Goal: Communication & Community: Share content

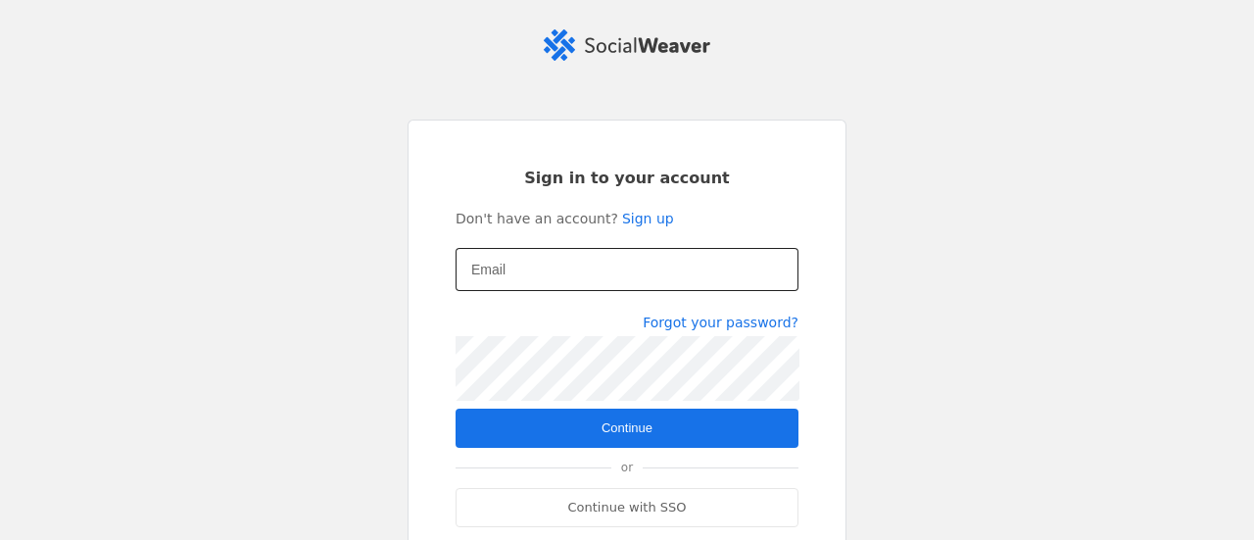
click at [701, 277] on input "Email" at bounding box center [627, 270] width 312 height 24
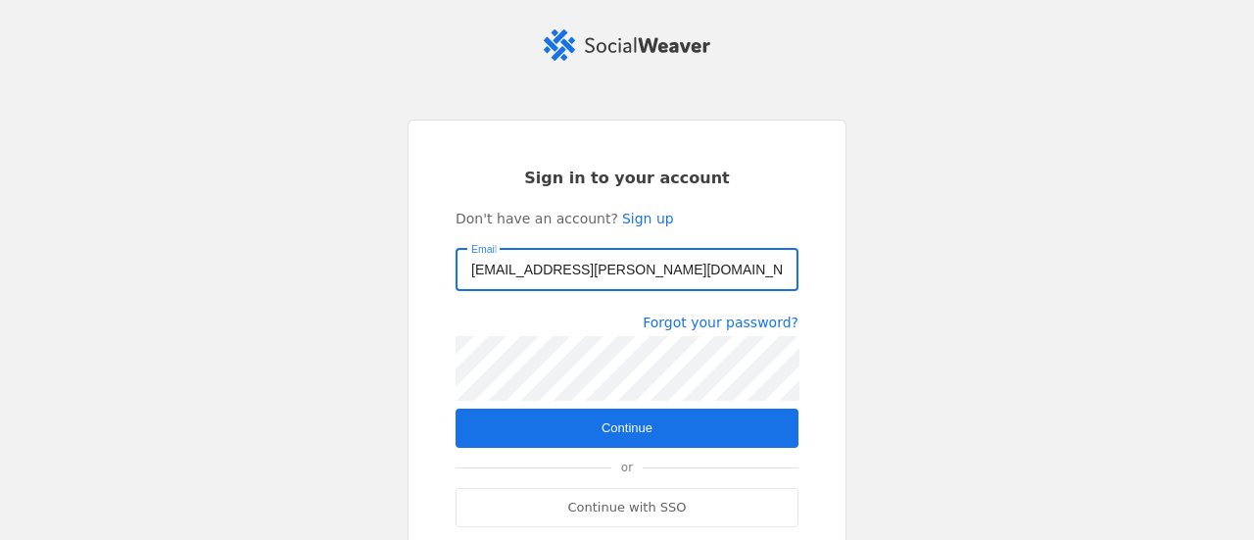
type input "[EMAIL_ADDRESS][PERSON_NAME][DOMAIN_NAME]"
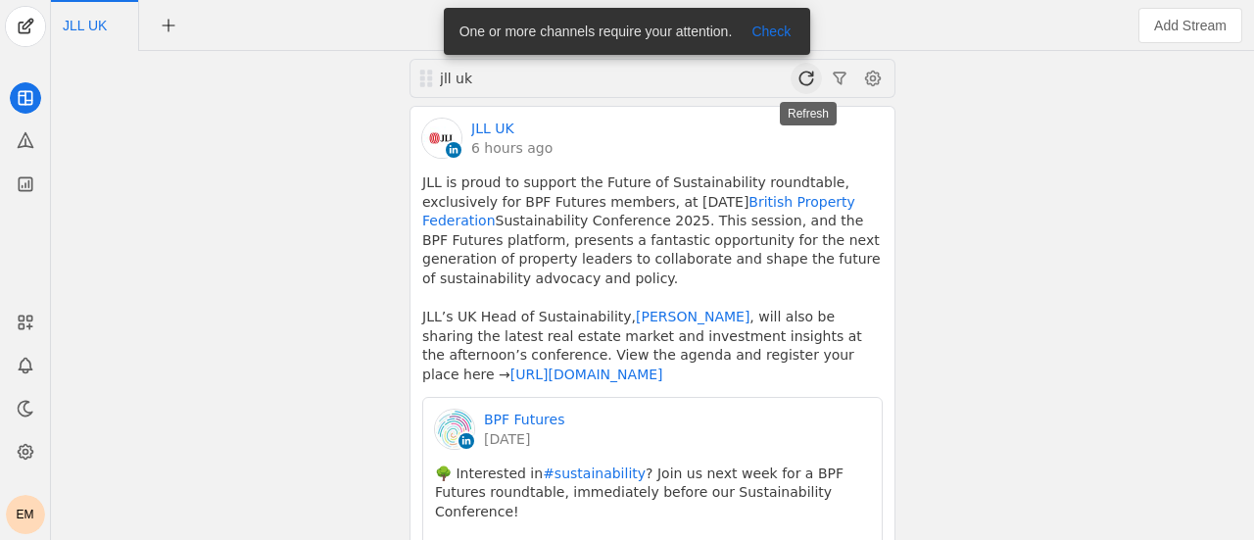
click at [805, 79] on span at bounding box center [806, 78] width 31 height 31
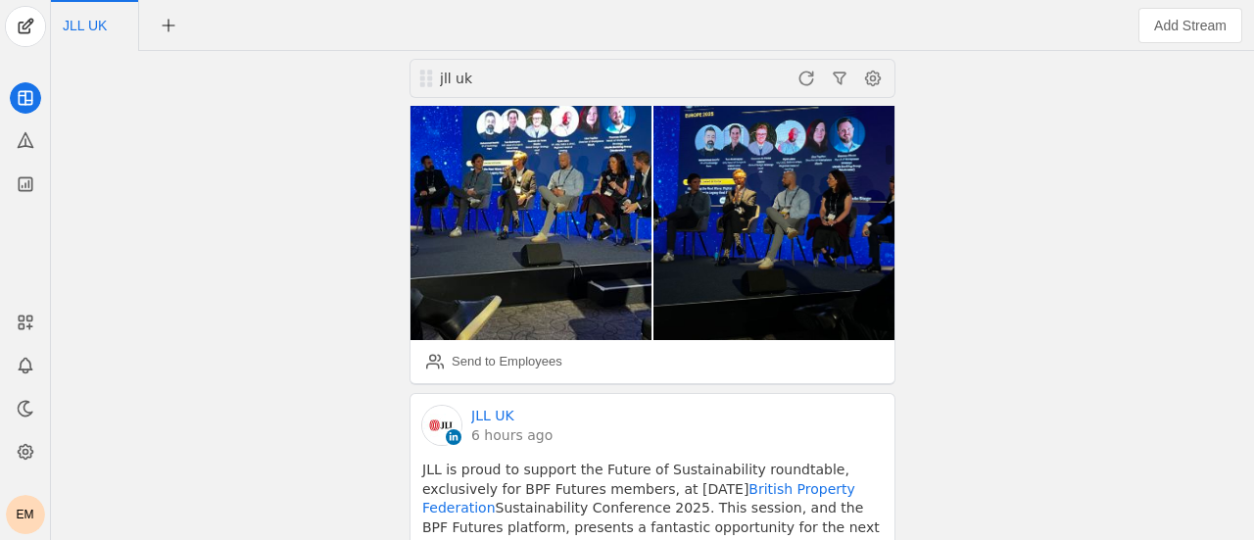
scroll to position [826, 0]
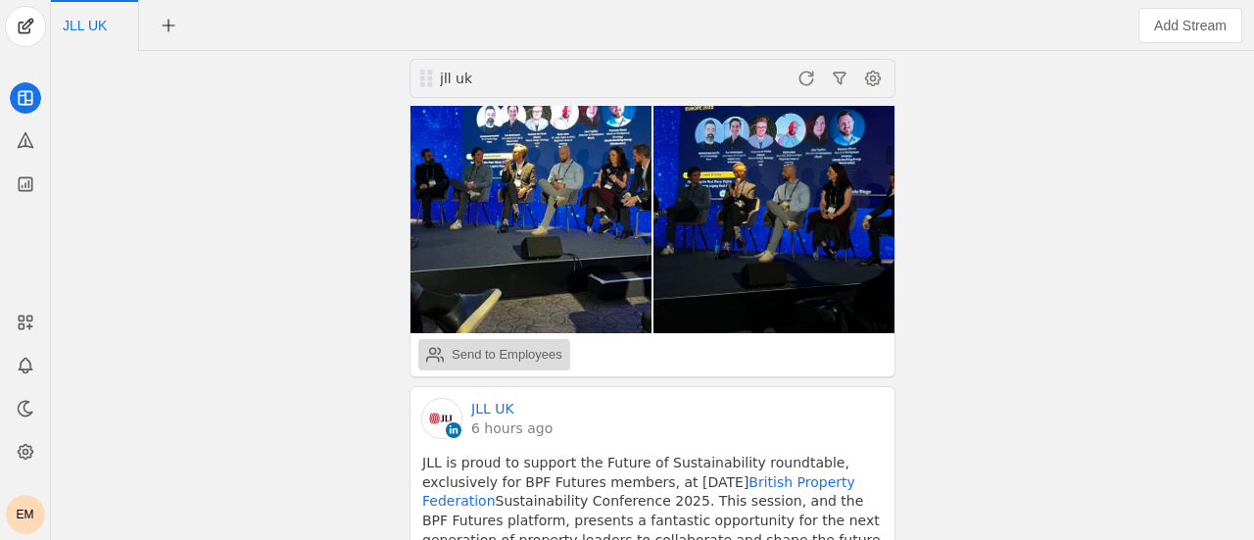
click at [484, 345] on div "Send to Employees" at bounding box center [507, 355] width 111 height 20
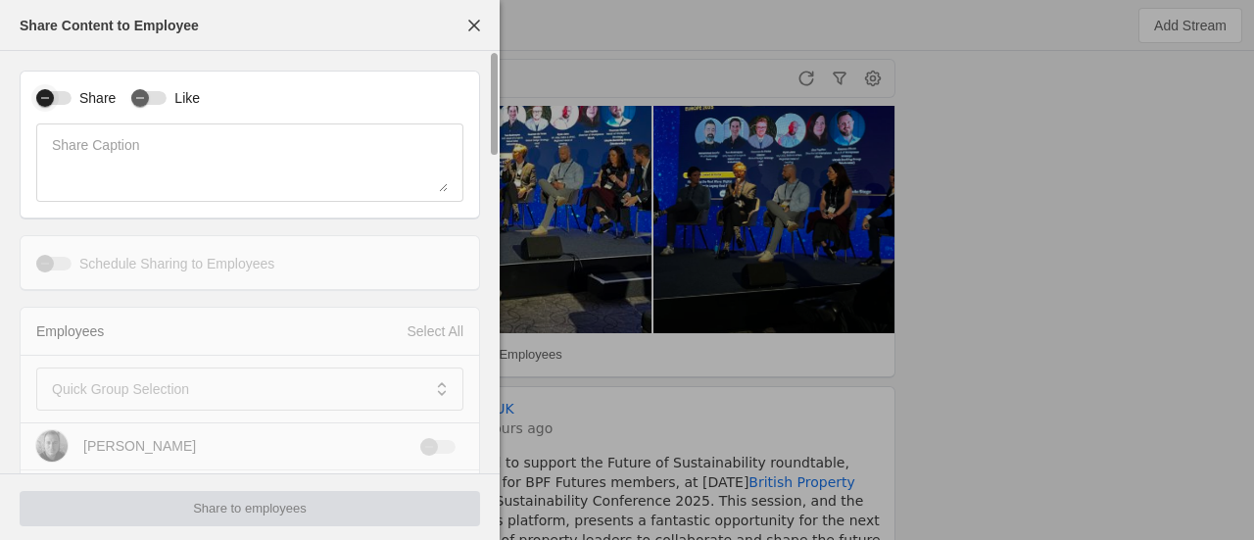
click at [52, 94] on div "button" at bounding box center [45, 98] width 18 height 18
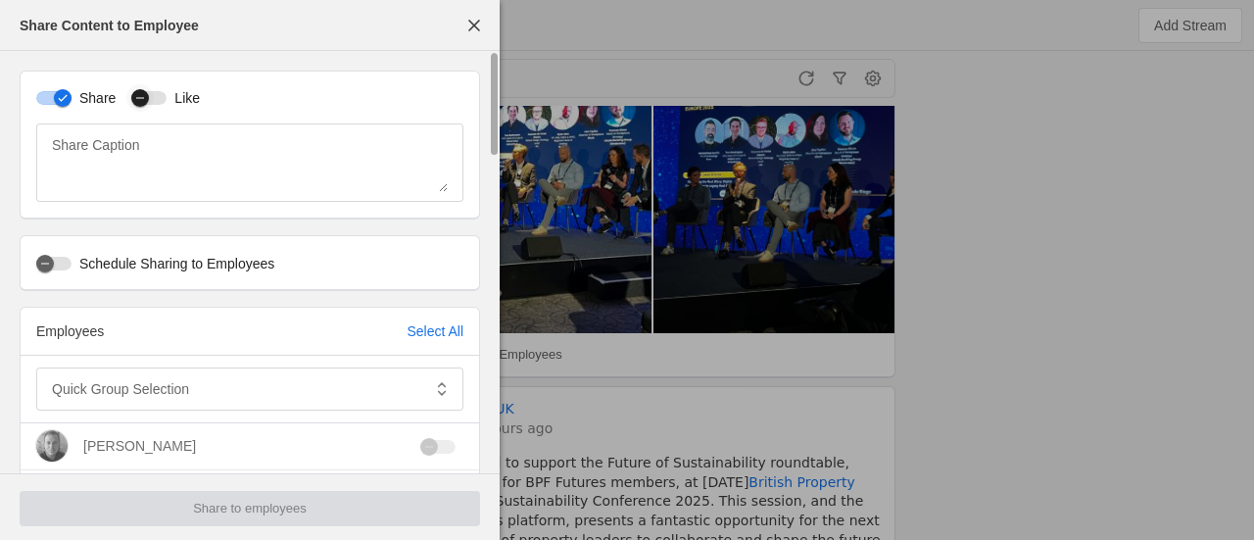
click at [144, 100] on div "button" at bounding box center [140, 98] width 18 height 18
click at [162, 380] on mat-label "Quick Group Selection" at bounding box center [120, 389] width 137 height 24
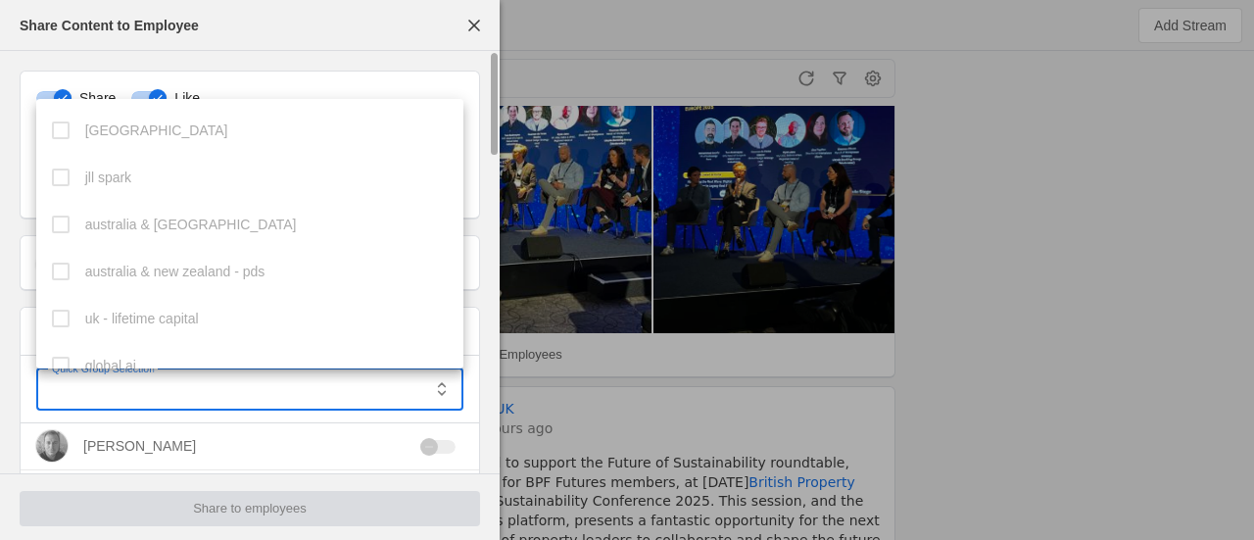
scroll to position [538, 0]
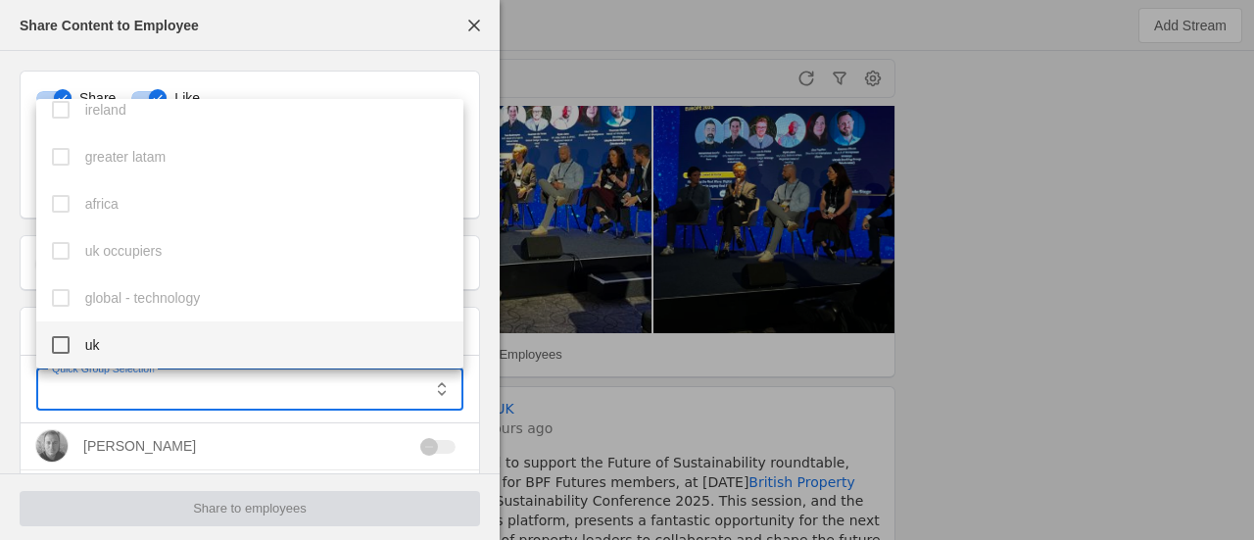
click at [110, 350] on mat-option "uk" at bounding box center [250, 344] width 428 height 47
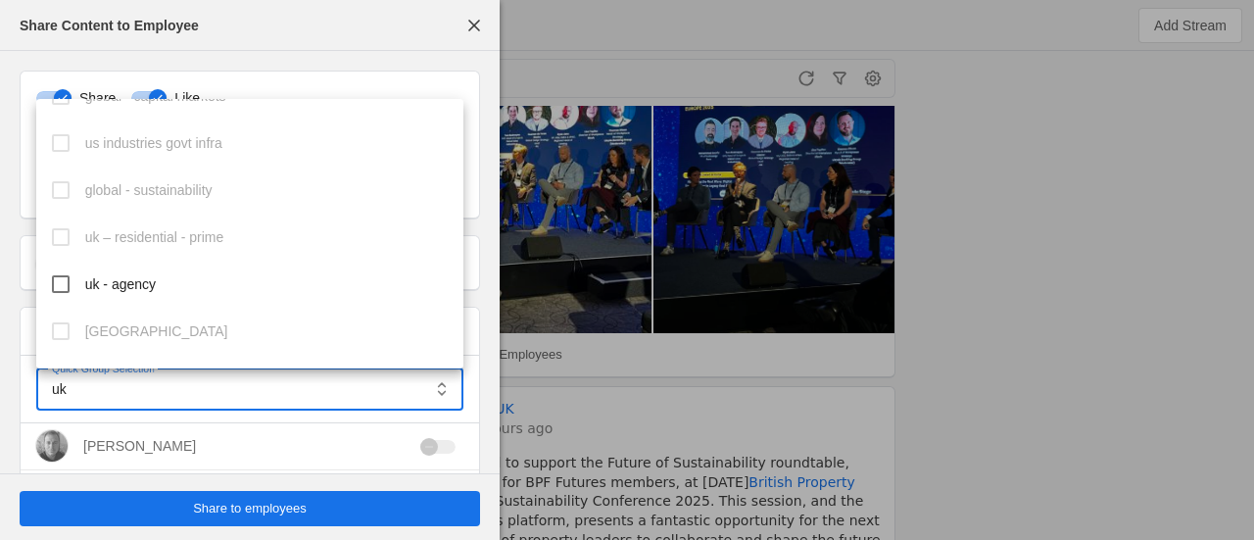
scroll to position [836, 0]
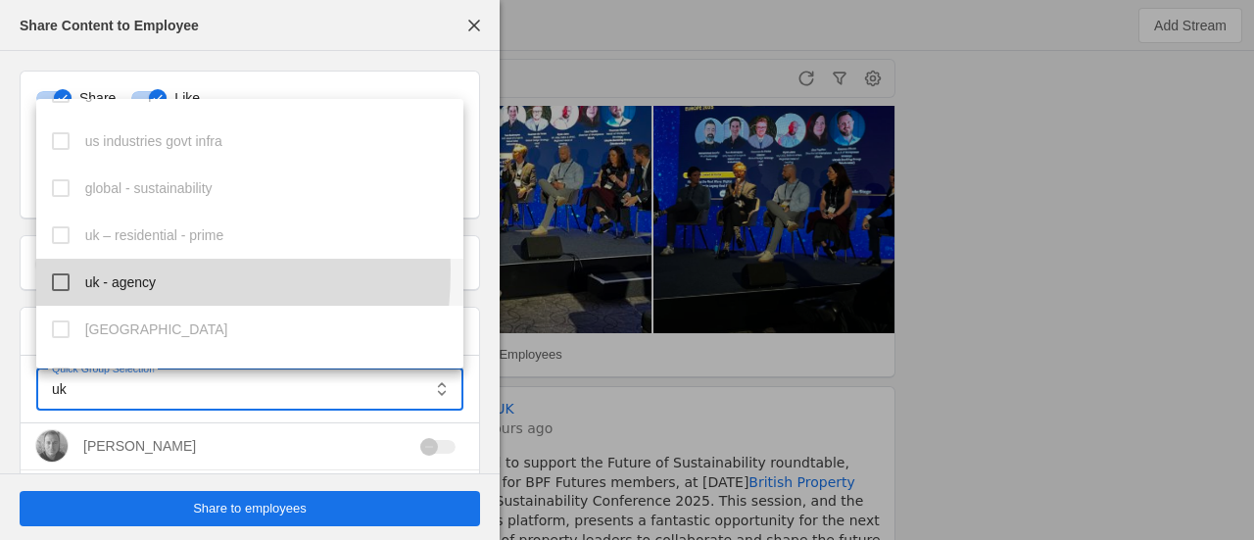
click at [63, 269] on mat-option "uk - agency" at bounding box center [250, 282] width 428 height 47
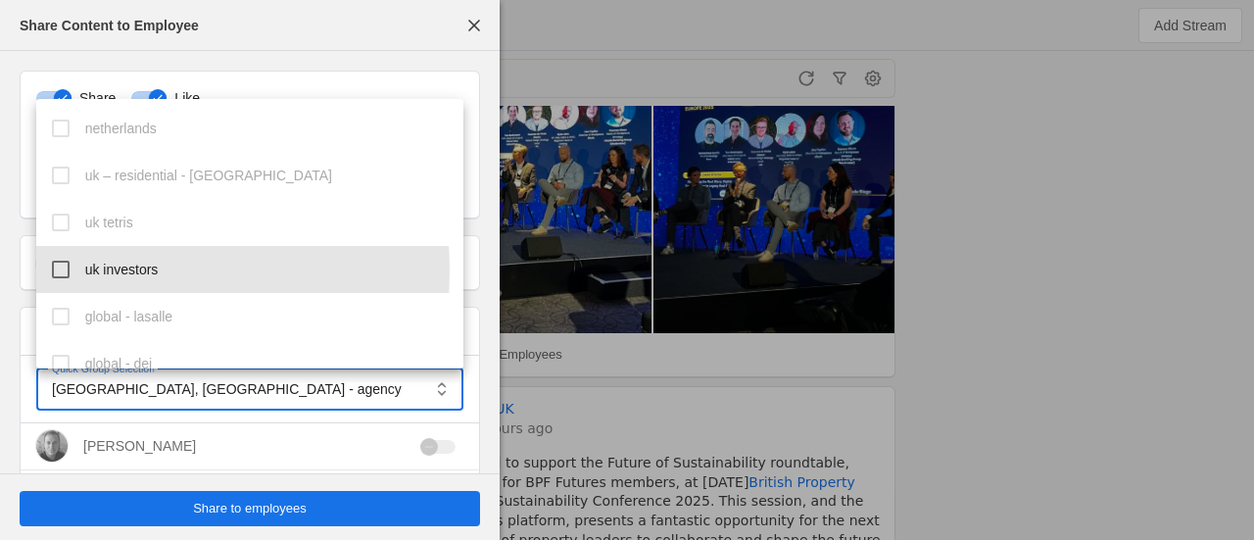
click at [63, 269] on mat-pseudo-checkbox at bounding box center [61, 270] width 18 height 18
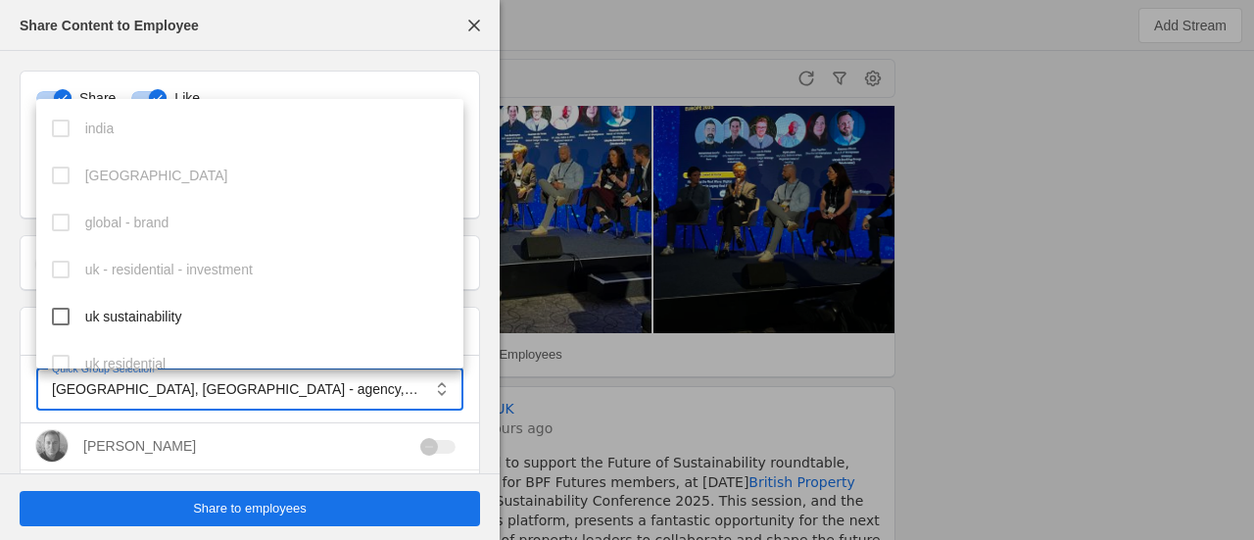
scroll to position [1662, 0]
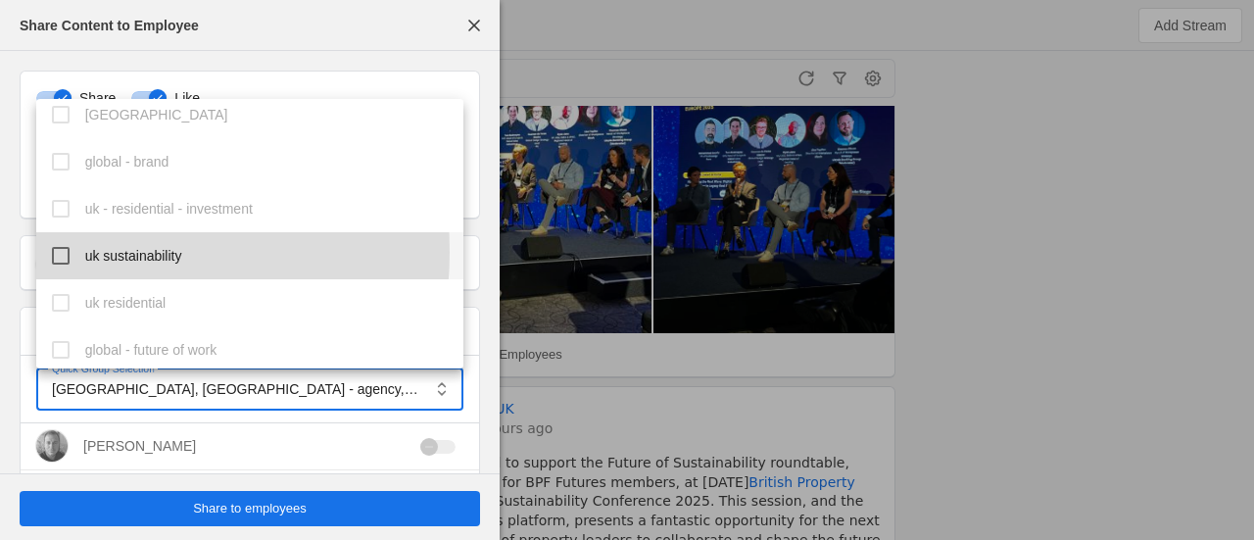
click at [62, 252] on mat-pseudo-checkbox at bounding box center [61, 256] width 18 height 18
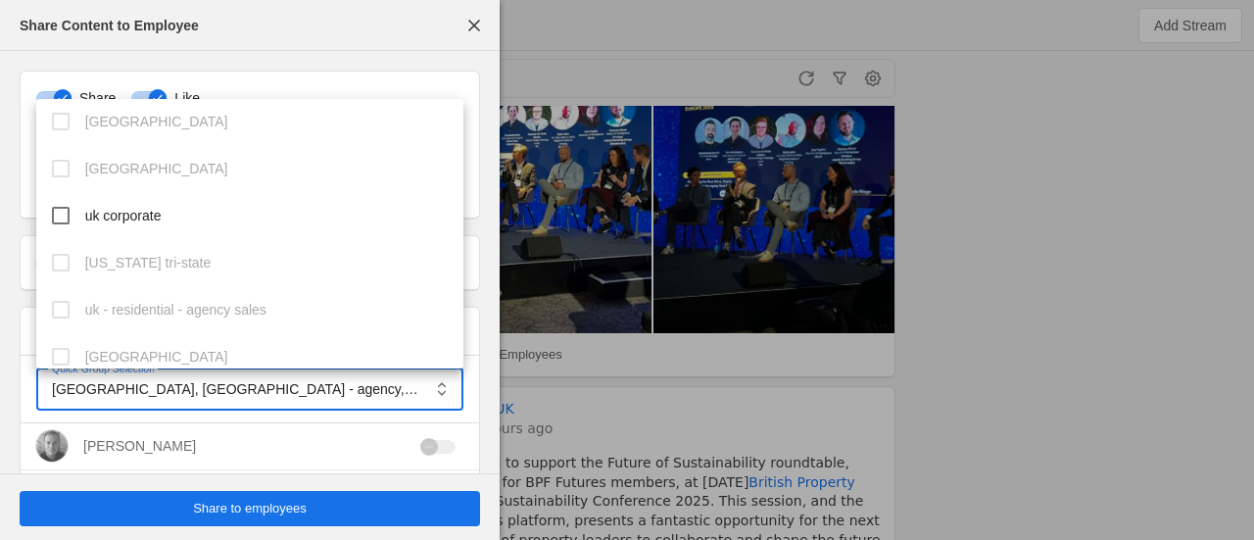
scroll to position [2371, 0]
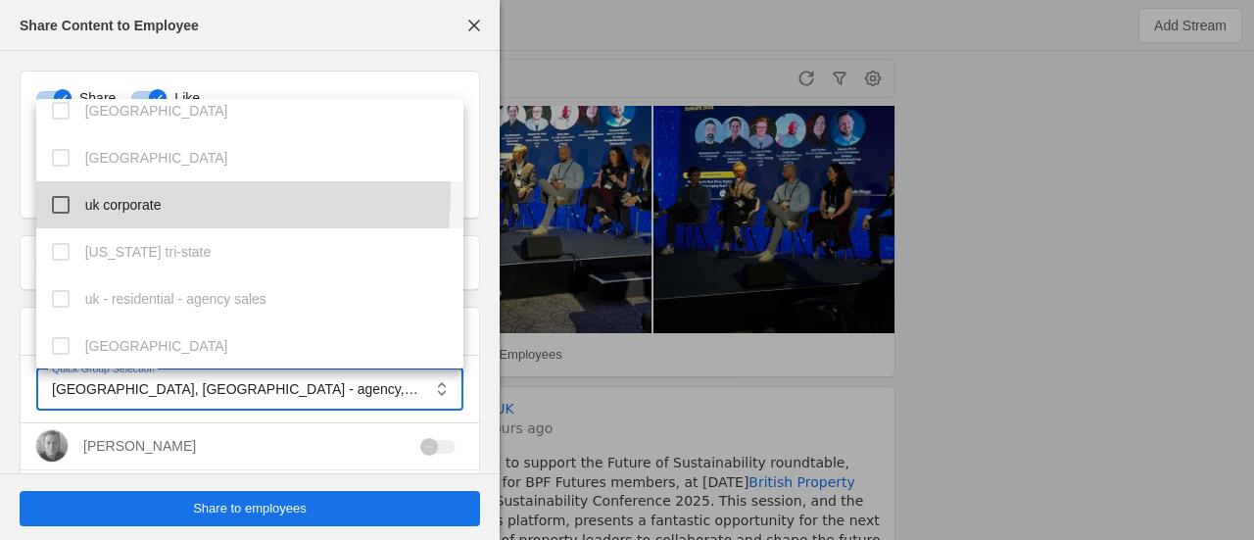
click at [72, 190] on mat-option "uk corporate" at bounding box center [250, 204] width 428 height 47
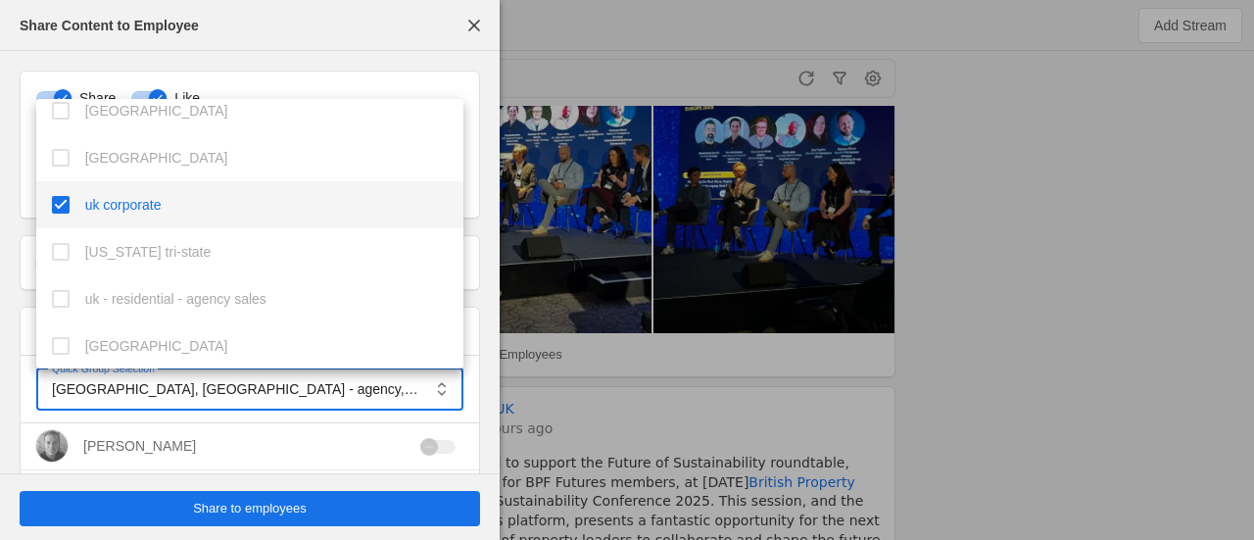
scroll to position [2379, 0]
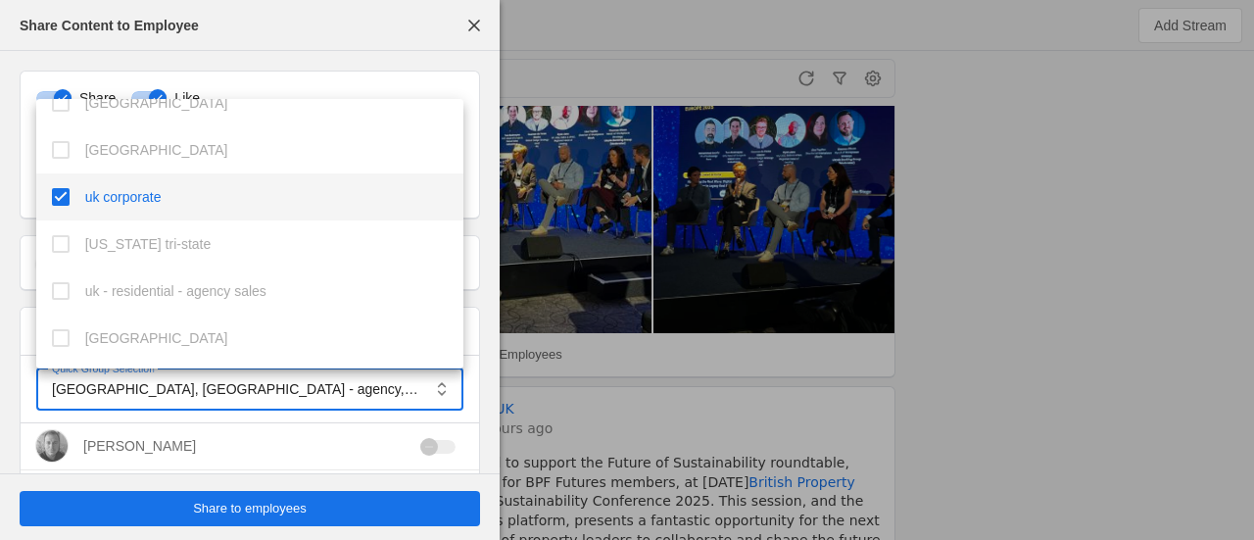
click at [282, 519] on div at bounding box center [627, 270] width 1254 height 540
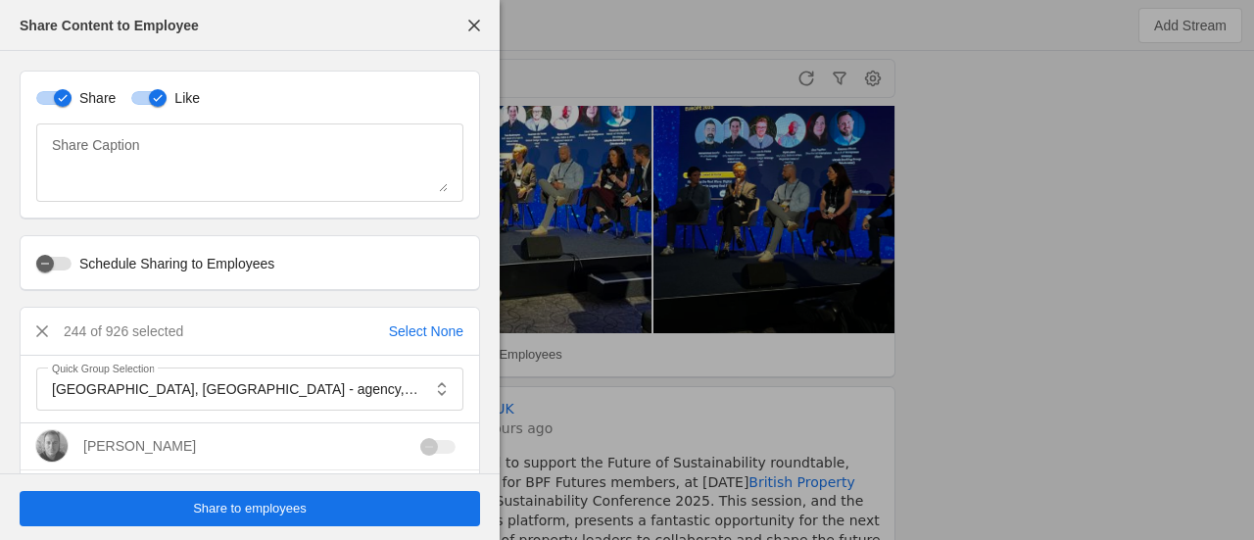
click at [266, 505] on span "Share to employees" at bounding box center [250, 509] width 114 height 20
